Goal: Task Accomplishment & Management: Manage account settings

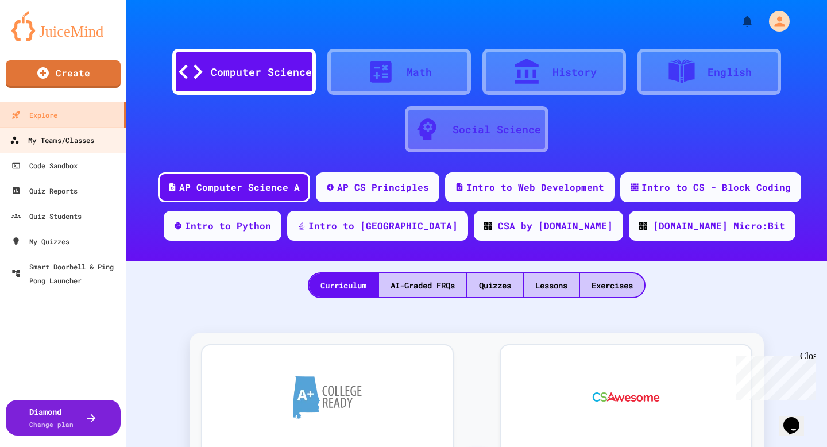
click at [86, 142] on div "My Teams/Classes" at bounding box center [52, 140] width 84 height 14
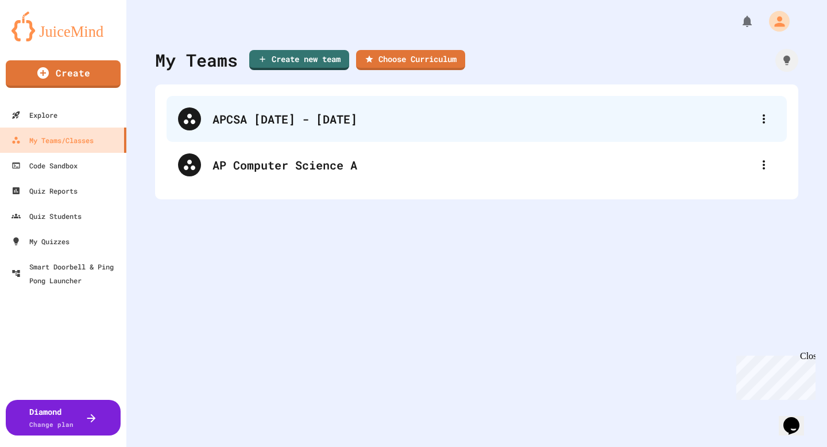
click at [233, 125] on div "APCSA [DATE] - [DATE]" at bounding box center [482, 118] width 540 height 17
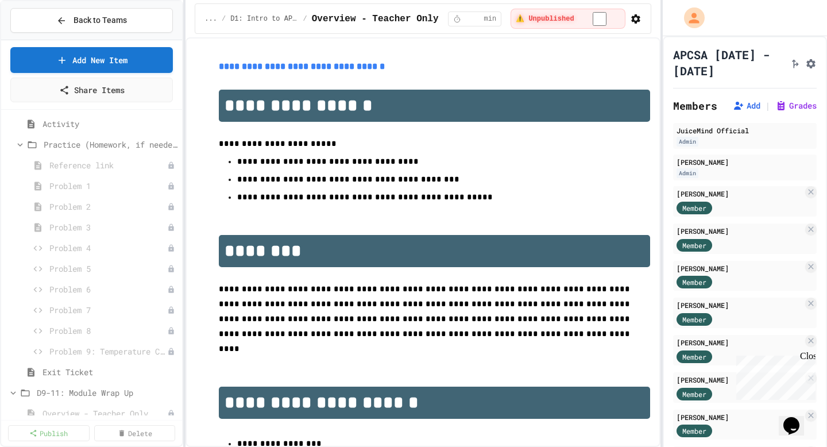
scroll to position [1450, 0]
click at [161, 167] on icon at bounding box center [159, 165] width 5 height 7
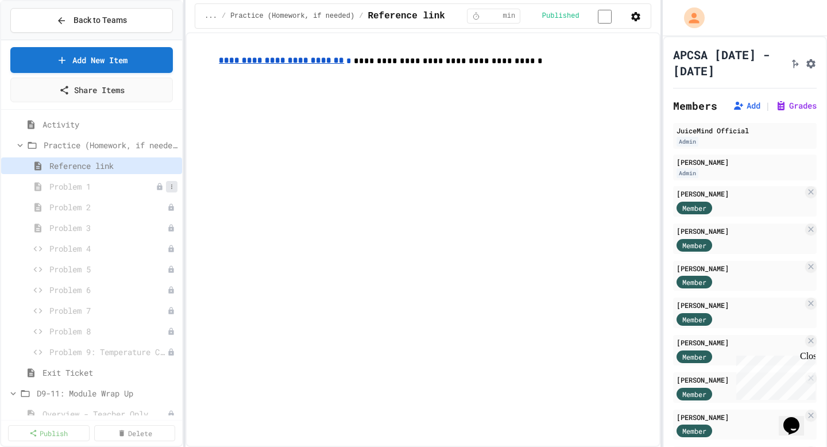
click at [167, 187] on button at bounding box center [171, 186] width 11 height 11
click at [138, 229] on button "Publish" at bounding box center [141, 228] width 72 height 21
click at [172, 207] on icon at bounding box center [171, 207] width 1 height 5
click at [155, 245] on button "Publish" at bounding box center [141, 249] width 72 height 21
click at [173, 227] on icon at bounding box center [171, 228] width 7 height 7
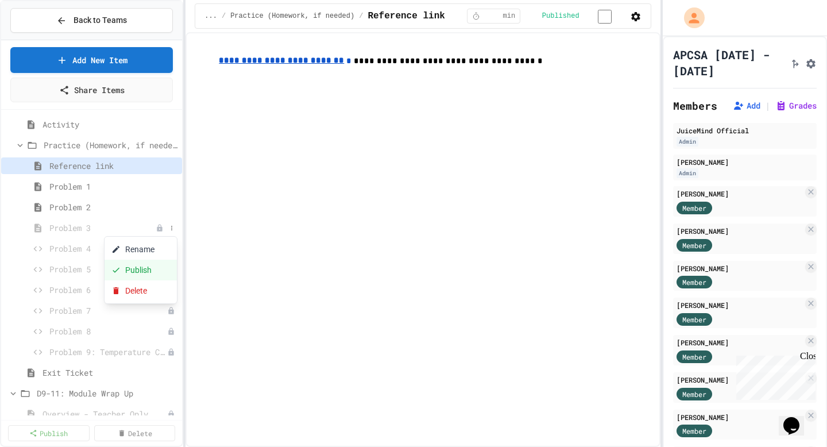
click at [164, 274] on button "Publish" at bounding box center [141, 270] width 72 height 21
click at [173, 250] on icon at bounding box center [171, 248] width 7 height 7
click at [160, 288] on button "Publish" at bounding box center [141, 290] width 72 height 21
click at [175, 270] on icon at bounding box center [171, 269] width 7 height 7
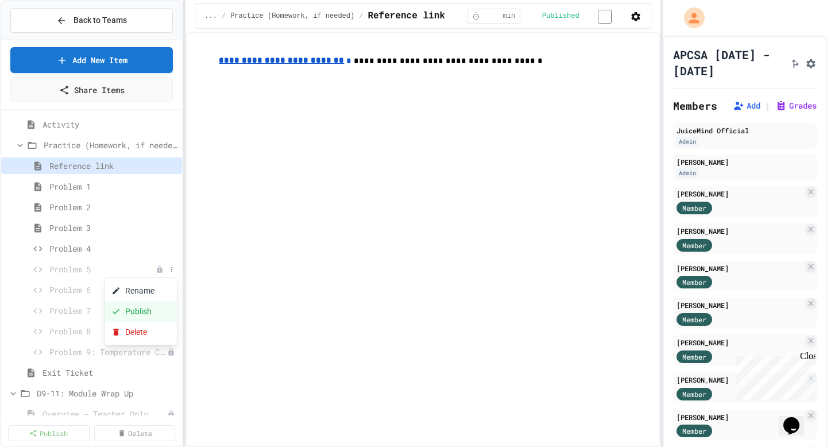
click at [158, 309] on button "Publish" at bounding box center [141, 311] width 72 height 21
click at [173, 289] on icon at bounding box center [171, 290] width 7 height 7
click at [163, 331] on button "Publish" at bounding box center [141, 332] width 72 height 21
click at [175, 315] on button at bounding box center [171, 310] width 11 height 11
click at [163, 350] on button "Publish" at bounding box center [141, 352] width 72 height 21
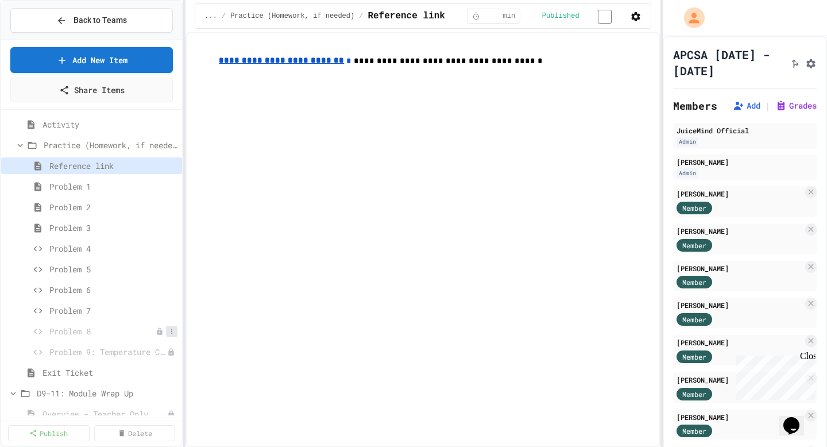
click at [173, 332] on icon at bounding box center [171, 331] width 7 height 7
click at [158, 373] on button "Publish" at bounding box center [141, 373] width 72 height 21
click at [170, 356] on button at bounding box center [171, 351] width 11 height 11
click at [152, 393] on button "Publish" at bounding box center [141, 394] width 72 height 21
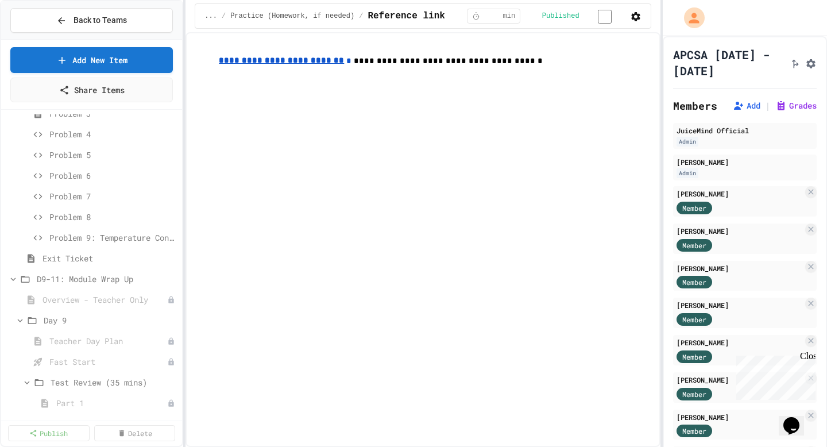
scroll to position [1581, 0]
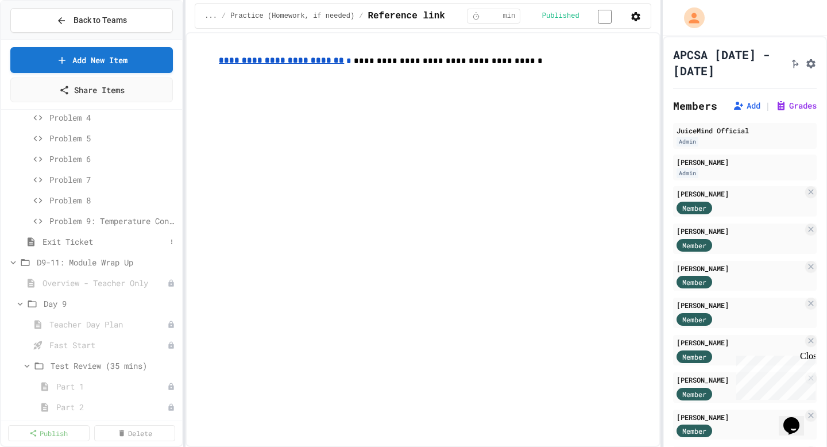
click at [69, 239] on span "Exit Ticket" at bounding box center [103, 241] width 123 height 12
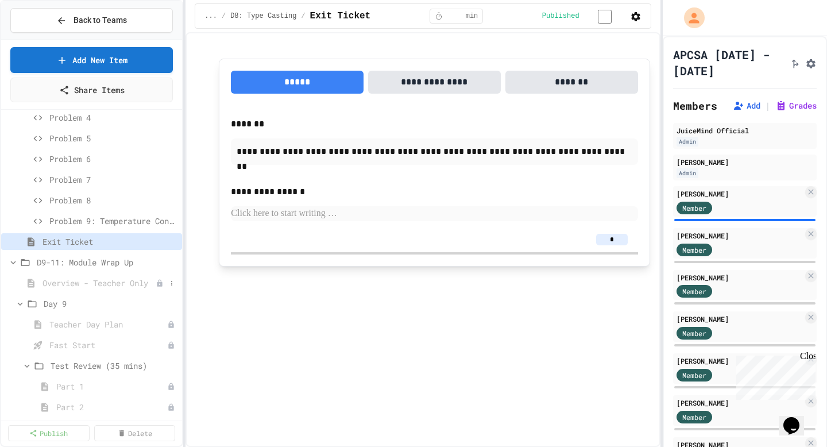
click at [105, 283] on span "Overview - Teacher Only" at bounding box center [98, 283] width 113 height 12
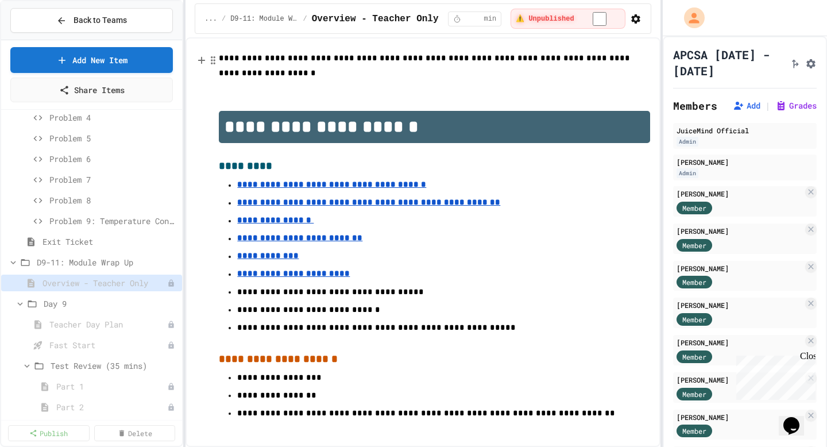
scroll to position [229, 0]
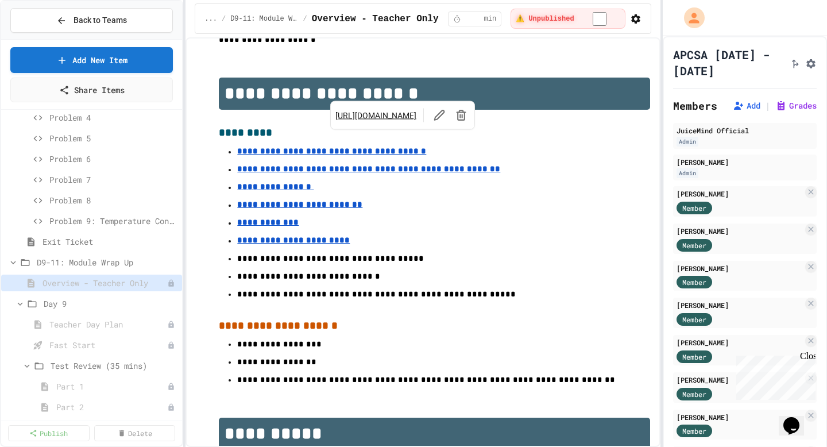
click at [361, 147] on u "**********" at bounding box center [331, 151] width 189 height 8
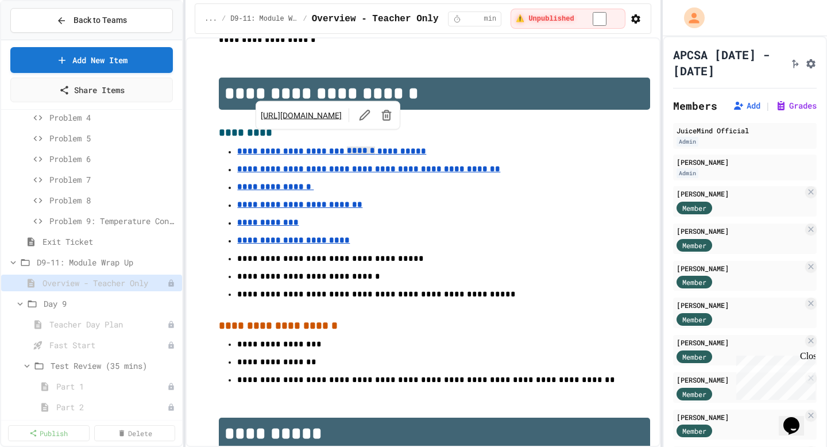
click at [342, 113] on link "[URL][DOMAIN_NAME]" at bounding box center [301, 115] width 81 height 11
click at [307, 147] on u "**********" at bounding box center [331, 151] width 189 height 8
click at [303, 147] on u "**********" at bounding box center [331, 151] width 189 height 8
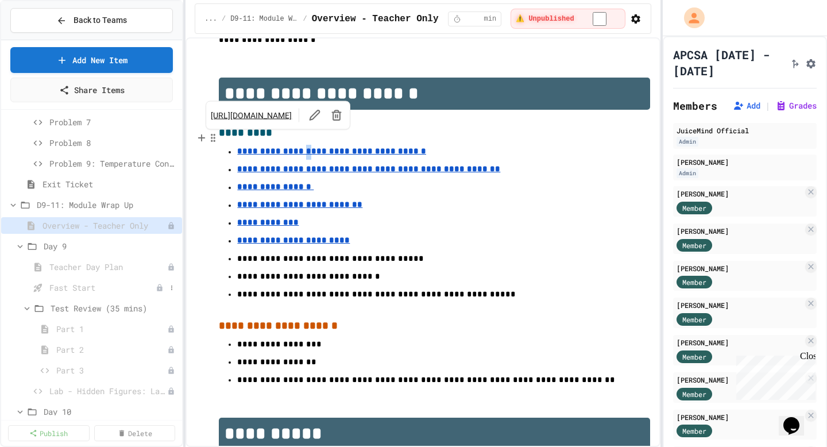
scroll to position [1640, 0]
click at [92, 287] on span "Fast Start" at bounding box center [102, 286] width 106 height 12
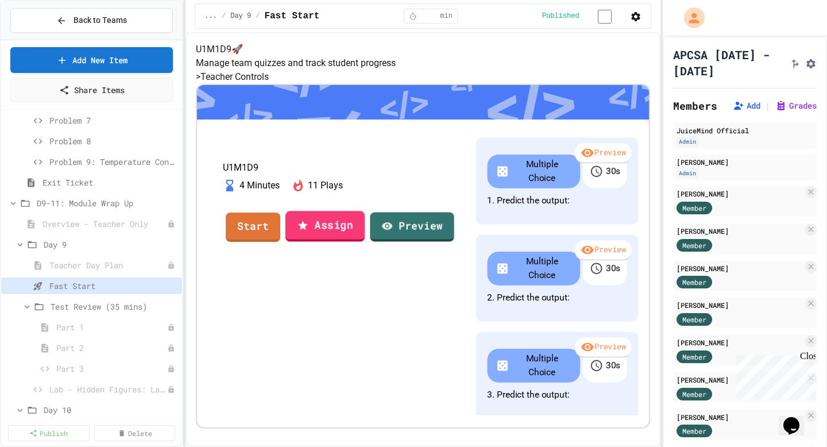
click at [365, 242] on link "Assign" at bounding box center [324, 226] width 79 height 31
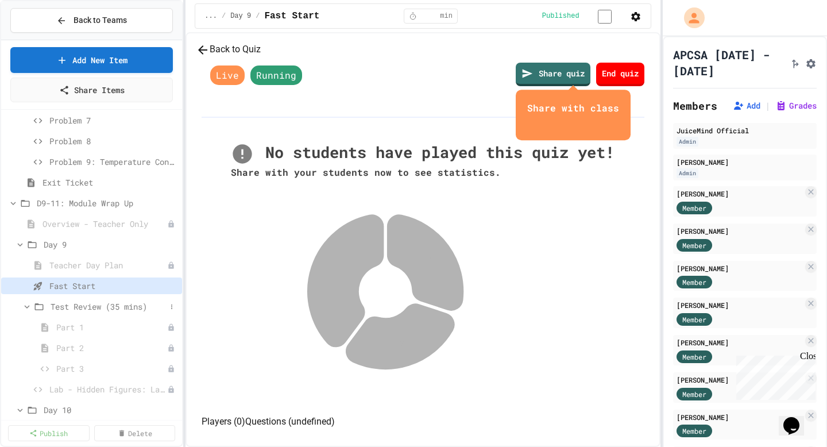
click at [102, 307] on span "Test Review (35 mins)" at bounding box center [108, 306] width 115 height 12
click at [93, 303] on span "Test Review (35 mins)" at bounding box center [108, 306] width 115 height 12
click at [171, 327] on icon at bounding box center [171, 327] width 7 height 7
click at [148, 374] on button "Publish" at bounding box center [141, 369] width 72 height 21
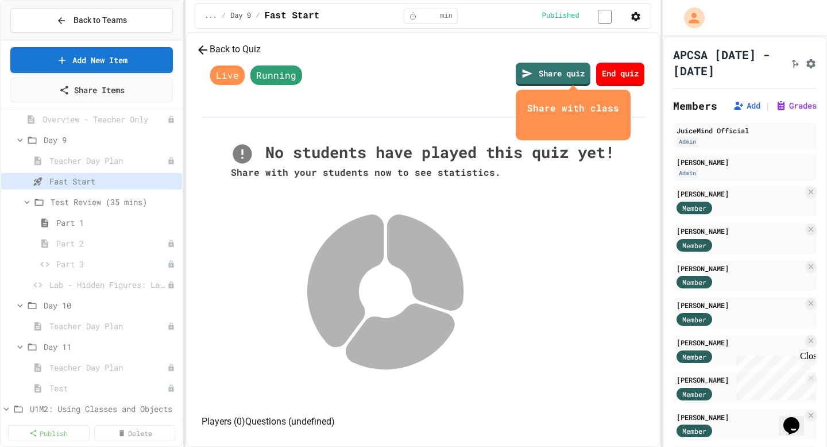
scroll to position [1747, 0]
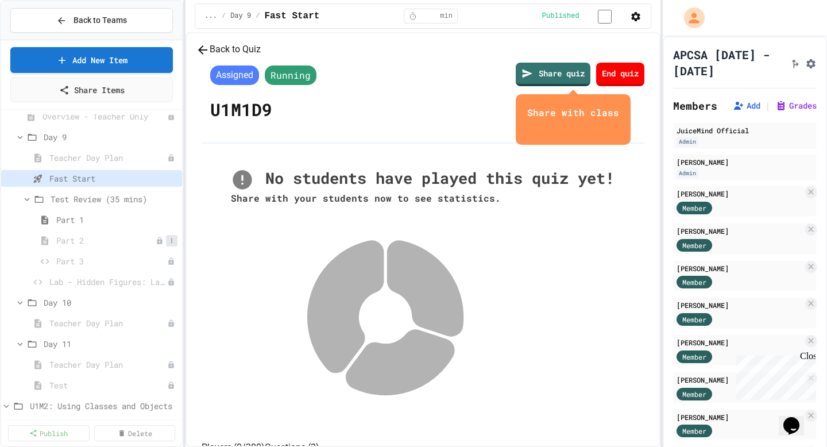
click at [172, 242] on icon at bounding box center [171, 240] width 7 height 7
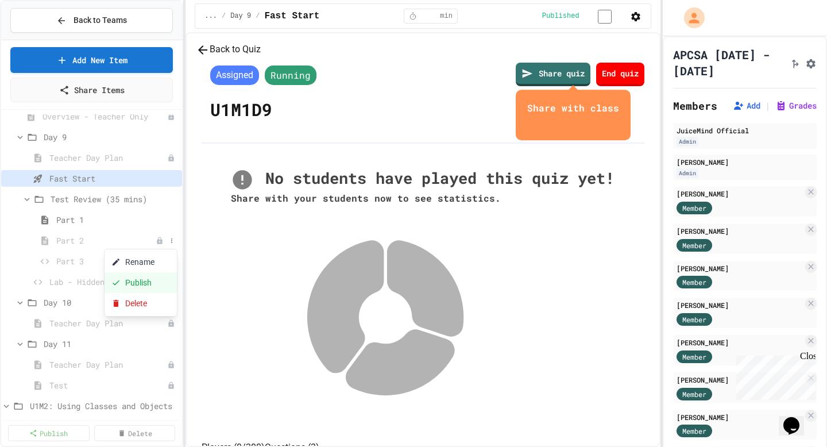
click at [156, 280] on button "Publish" at bounding box center [141, 282] width 72 height 21
click at [171, 260] on icon at bounding box center [171, 261] width 7 height 7
click at [156, 298] on button "Publish" at bounding box center [141, 303] width 72 height 21
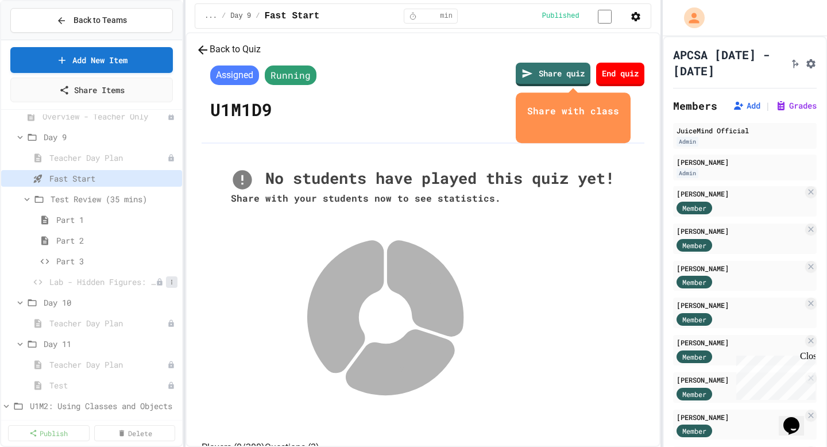
click at [168, 283] on icon at bounding box center [171, 282] width 7 height 7
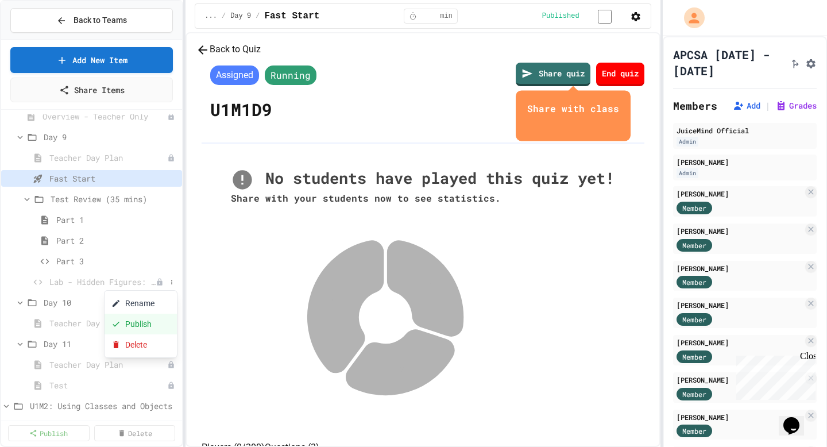
click at [150, 321] on button "Publish" at bounding box center [141, 324] width 72 height 21
click at [145, 279] on span "Lab - Hidden Figures: Launch Weight Calculator" at bounding box center [107, 282] width 117 height 12
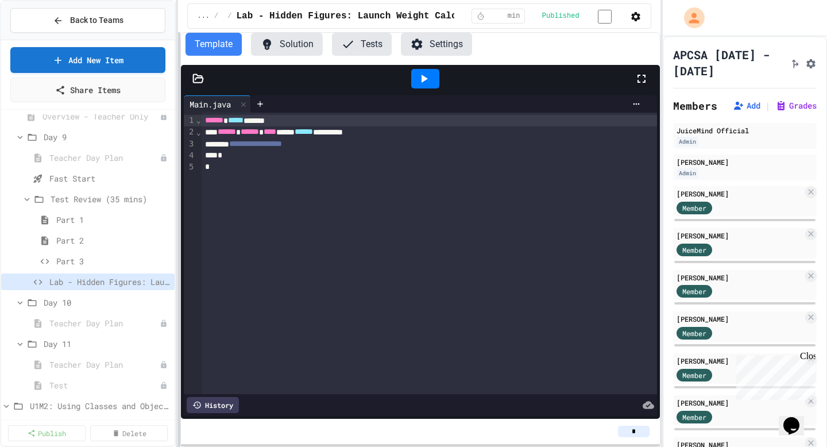
click at [179, 165] on div "**********" at bounding box center [413, 223] width 827 height 447
